Goal: Register for event/course

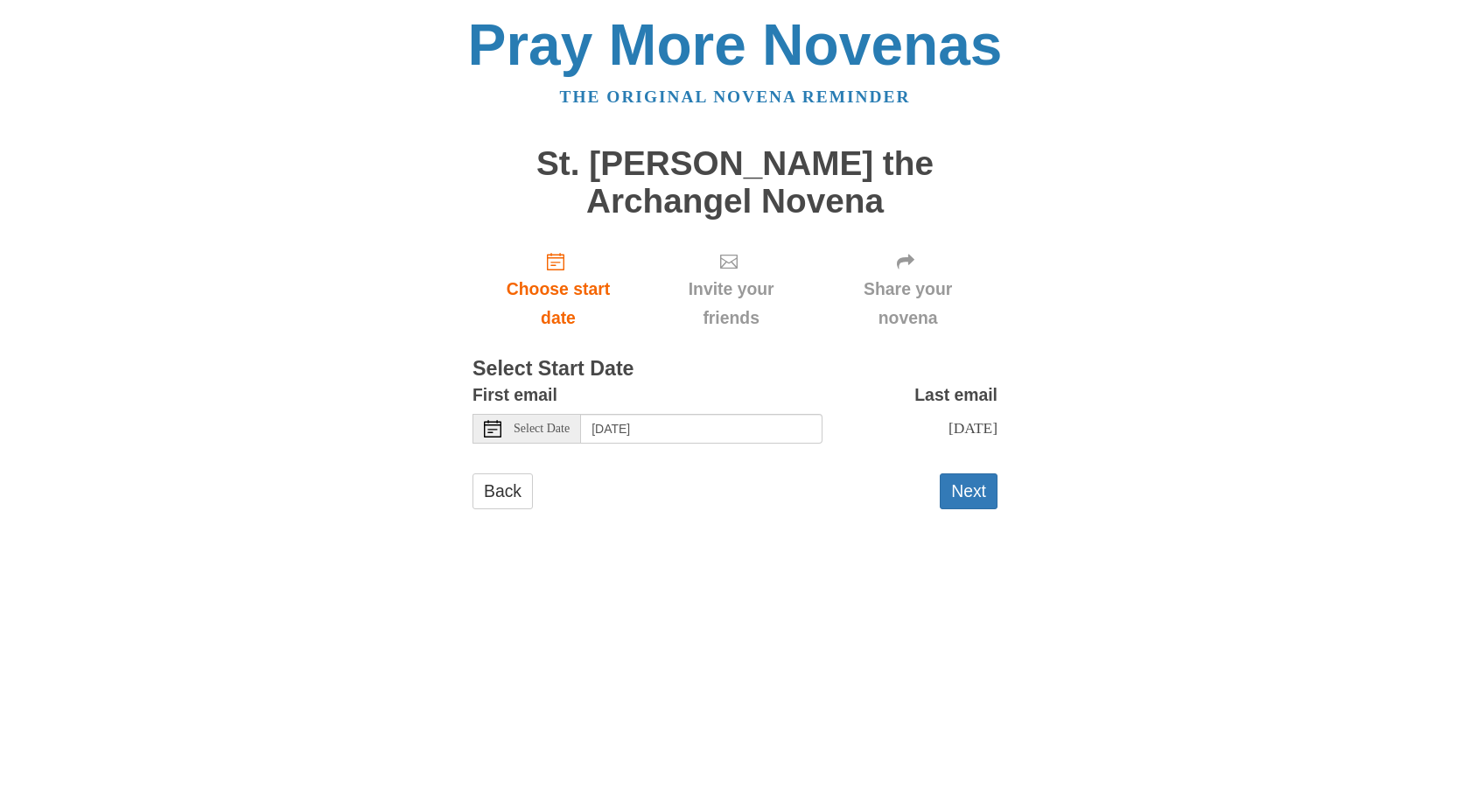
click at [492, 429] on icon at bounding box center [493, 428] width 18 height 18
click at [495, 424] on use at bounding box center [493, 428] width 18 height 18
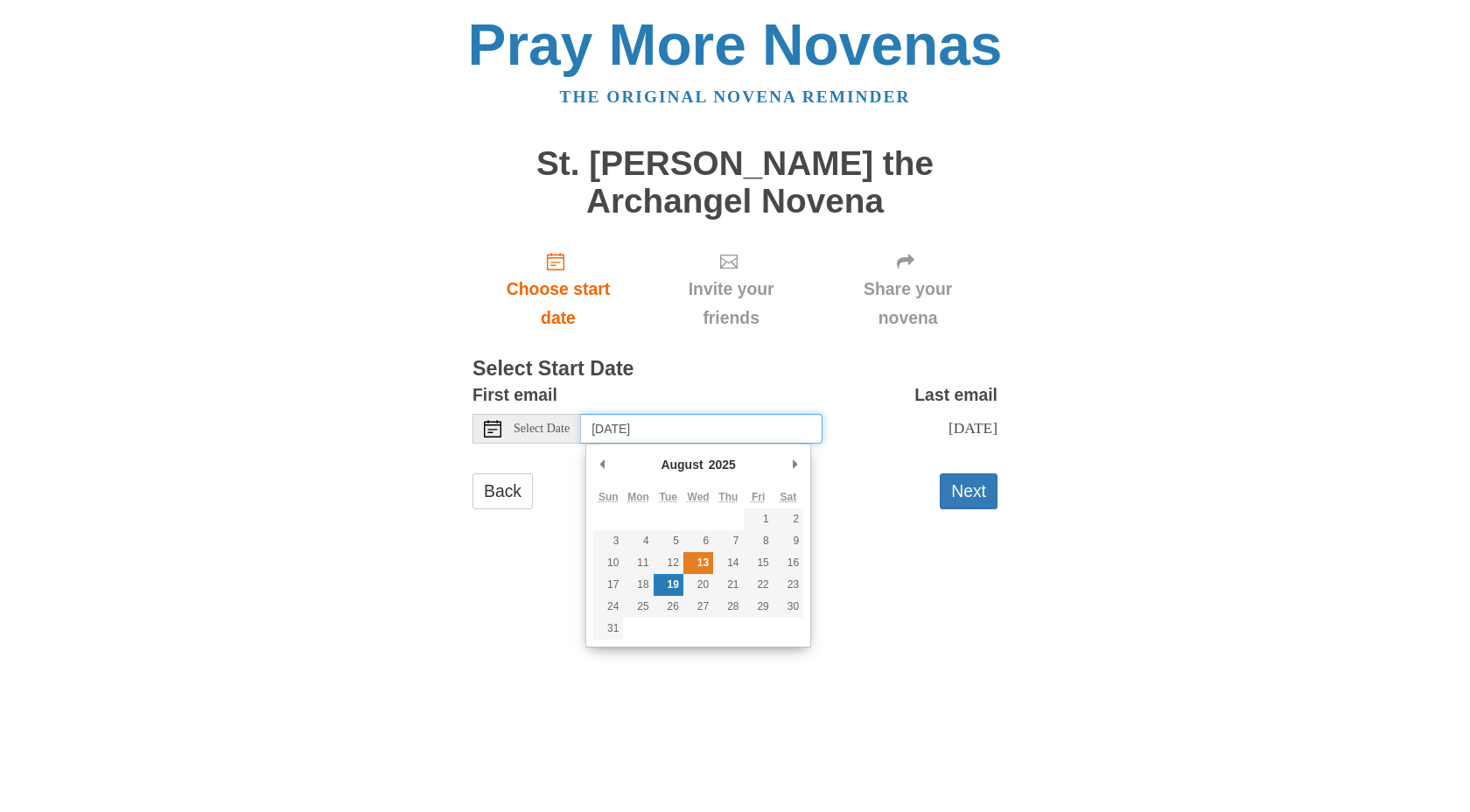
type input "[DATE]"
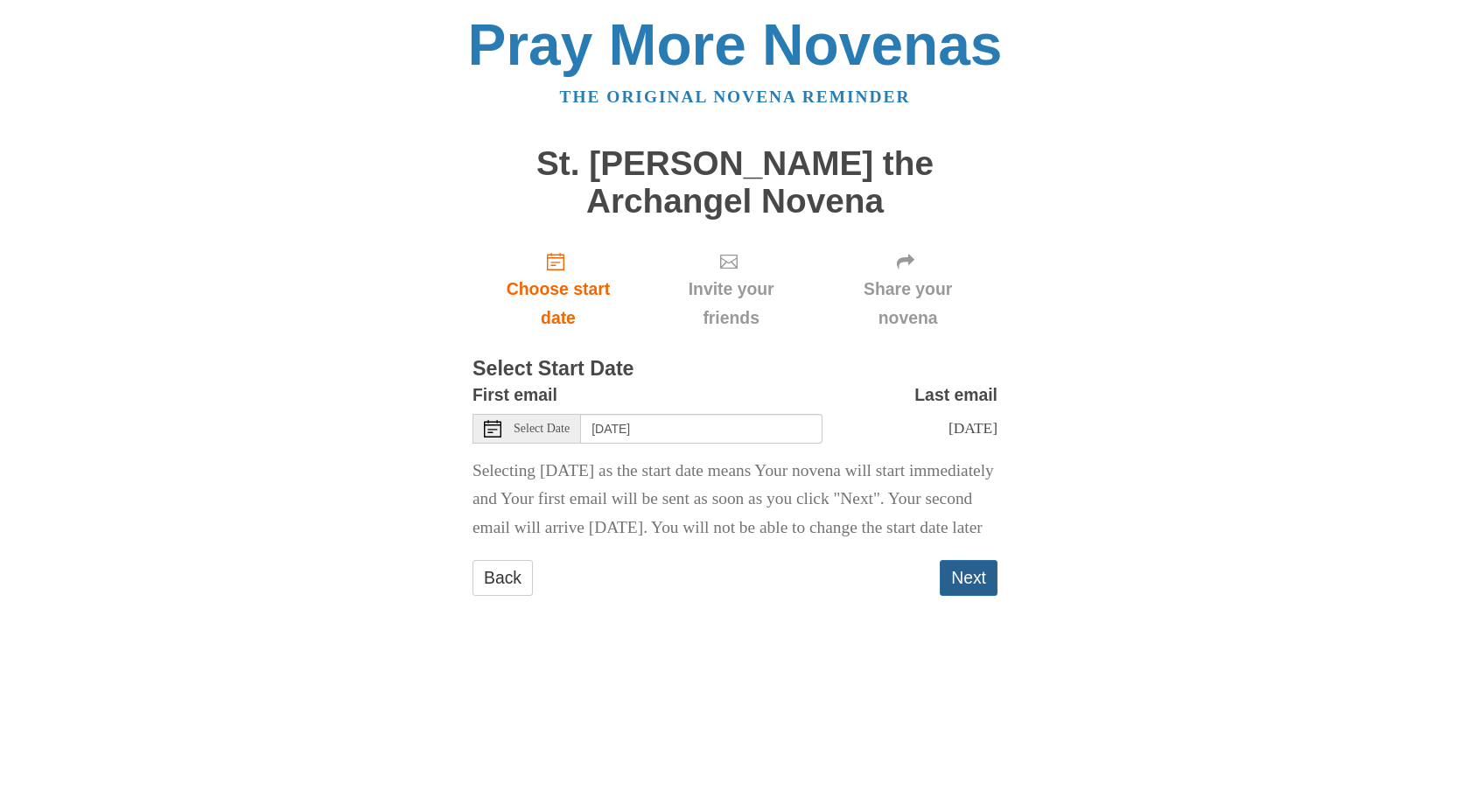
click at [967, 596] on button "Next" at bounding box center [968, 577] width 57 height 36
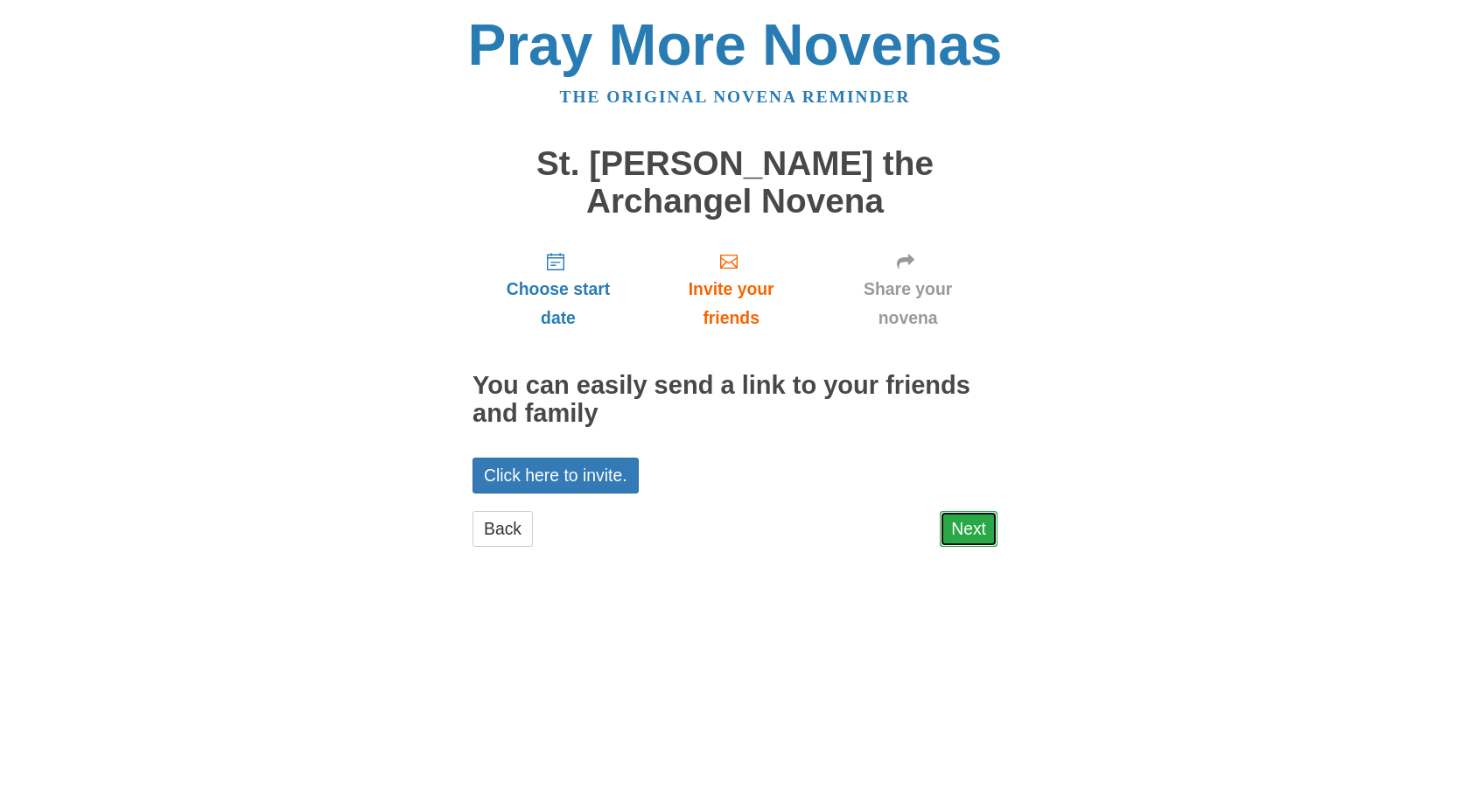
click at [968, 520] on link "Next" at bounding box center [968, 529] width 57 height 36
